Goal: Find specific page/section: Find specific page/section

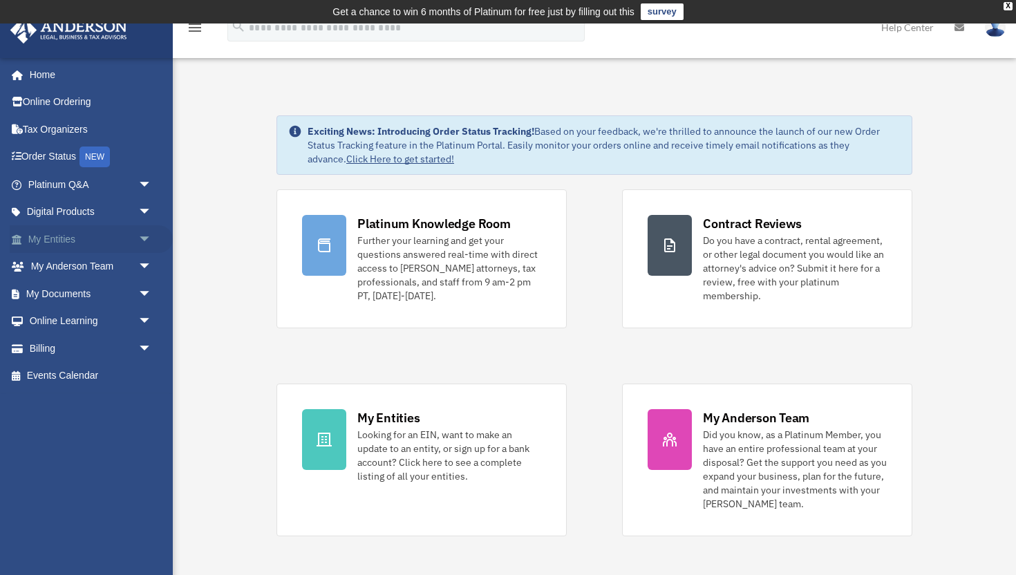
click at [97, 236] on link "My Entities arrow_drop_down" at bounding box center [91, 239] width 163 height 28
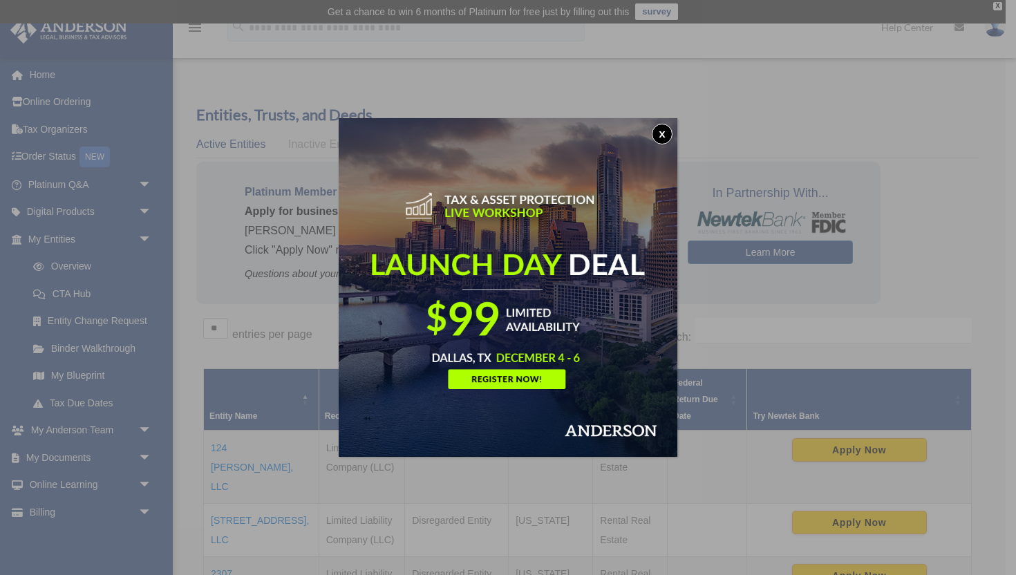
click at [659, 135] on button "x" at bounding box center [662, 134] width 21 height 21
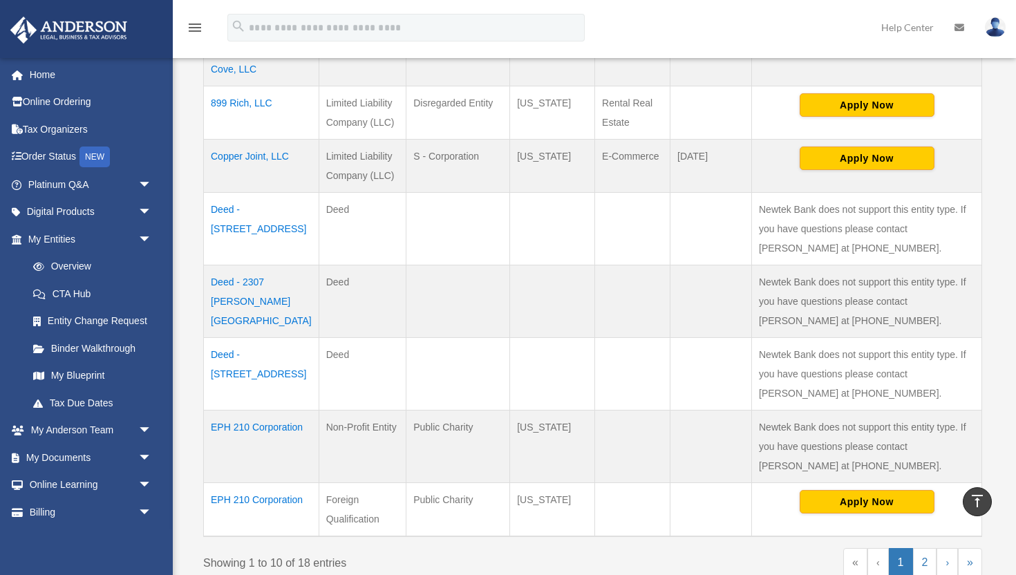
scroll to position [545, 0]
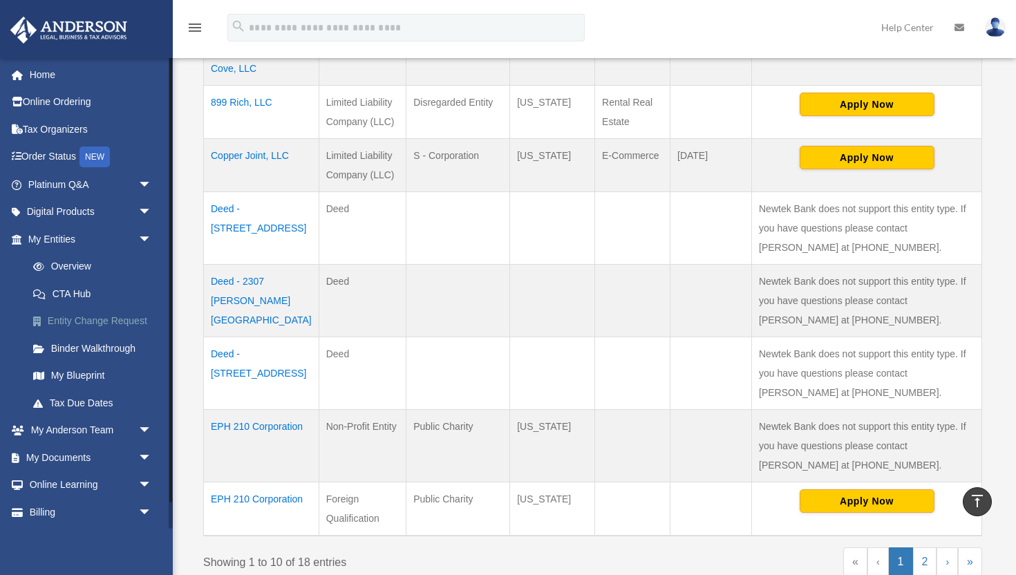
click at [144, 316] on link "Entity Change Request" at bounding box center [95, 322] width 153 height 28
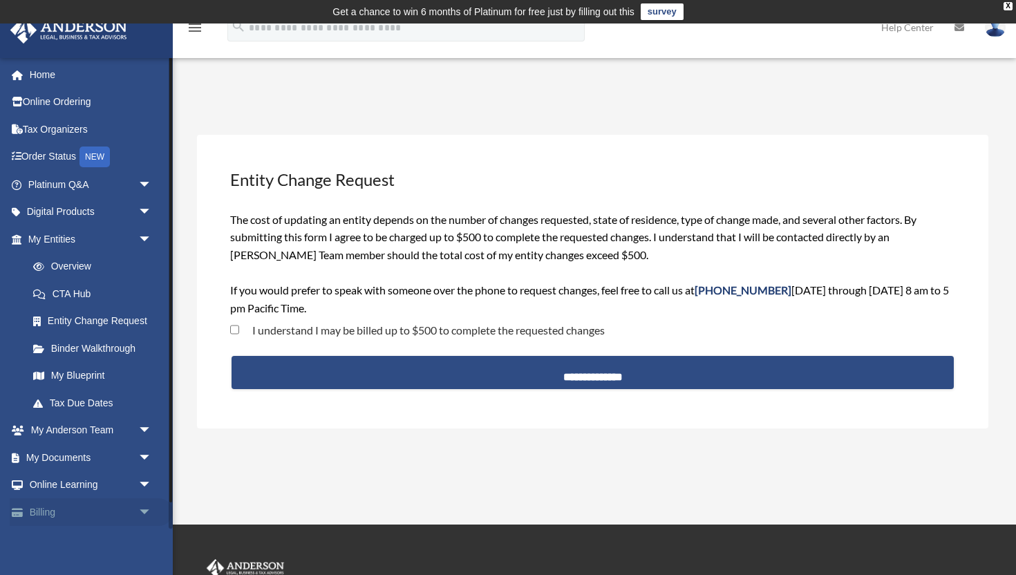
click at [46, 508] on link "Billing arrow_drop_down" at bounding box center [91, 512] width 163 height 28
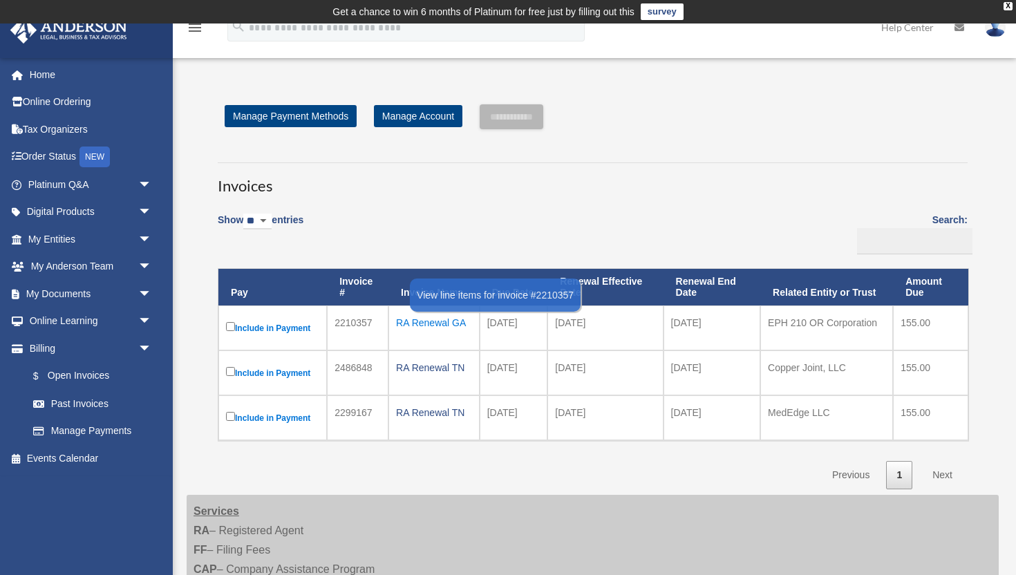
click at [436, 330] on div "RA Renewal GA" at bounding box center [434, 322] width 76 height 19
